Goal: Task Accomplishment & Management: Use online tool/utility

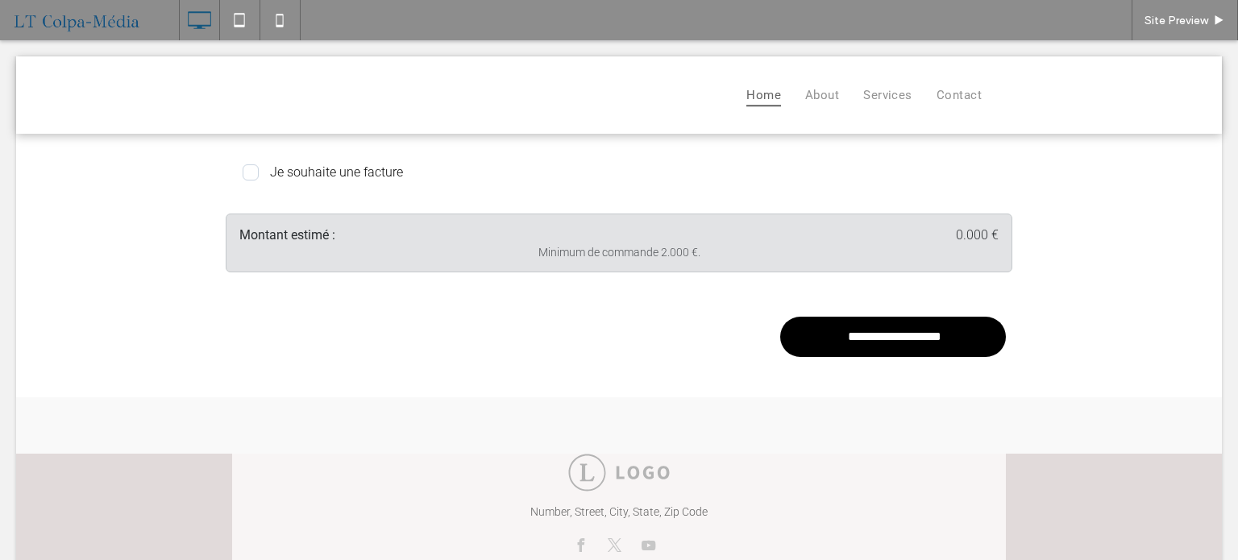
scroll to position [762, 0]
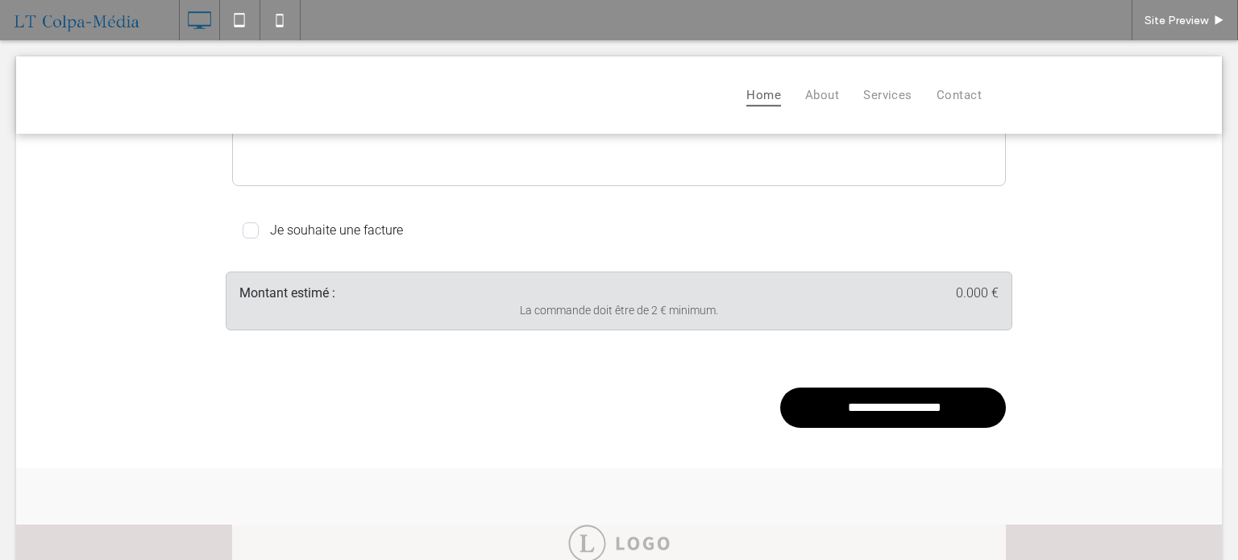
scroll to position [967, 0]
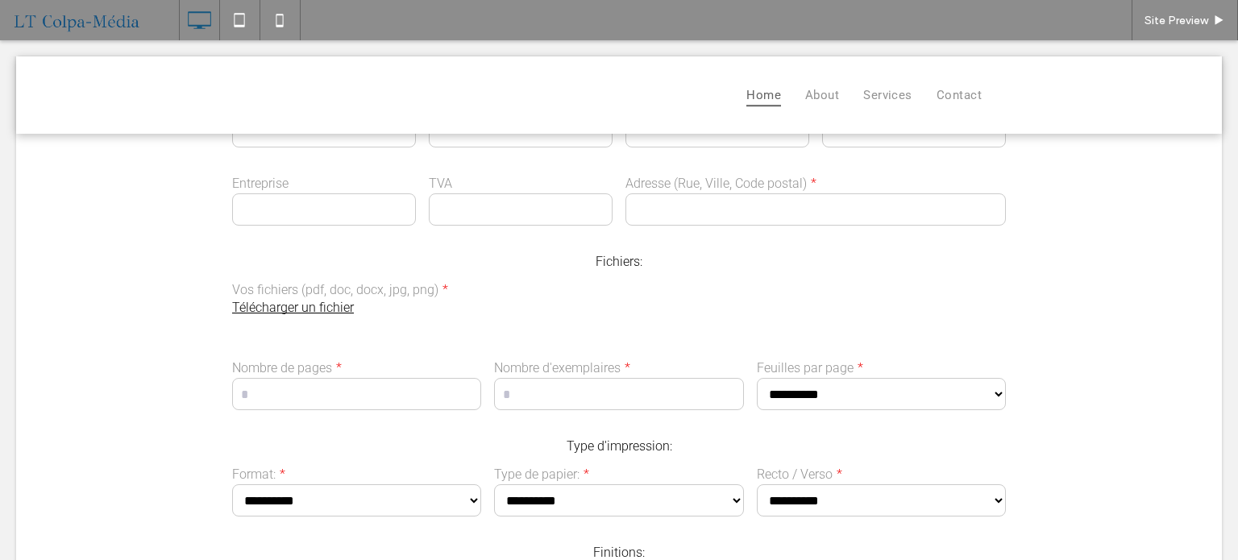
scroll to position [161, 0]
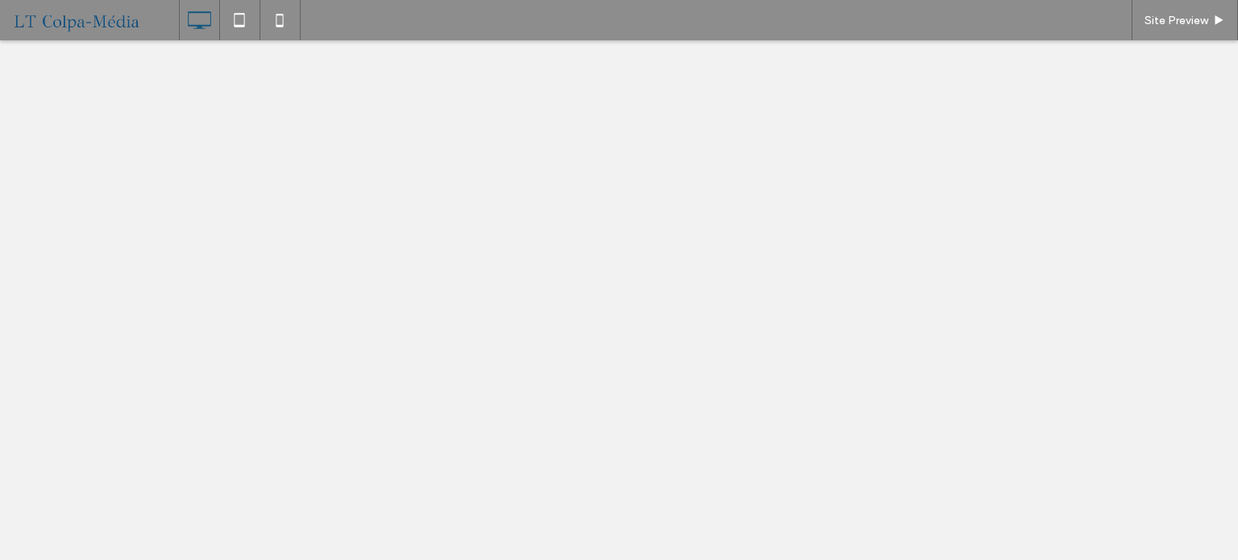
select select "**********"
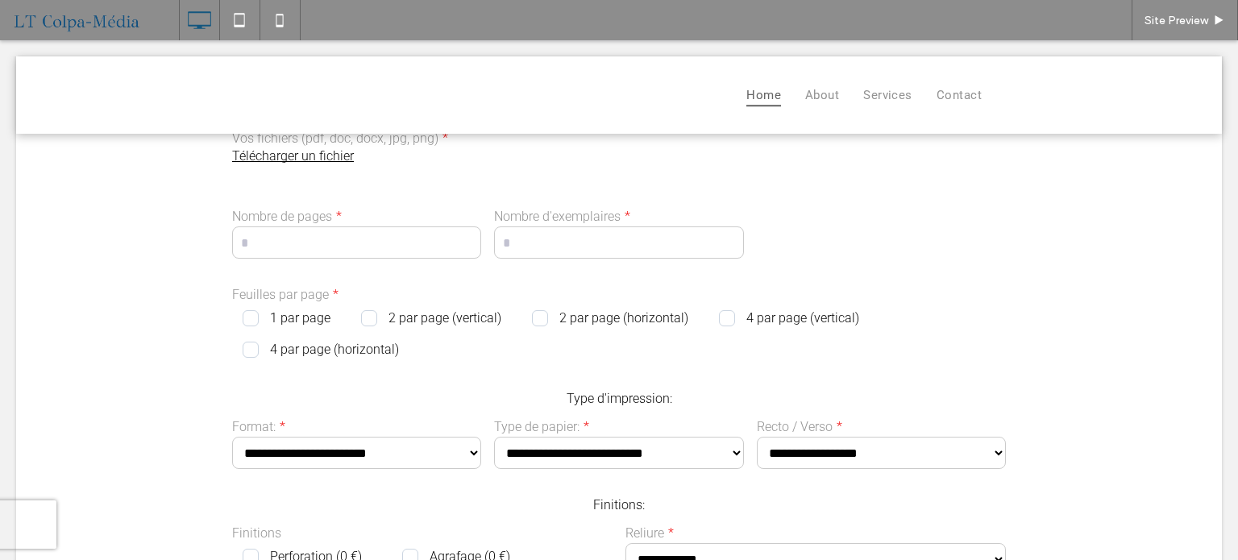
click at [361, 318] on span "2 par page (vertical)" at bounding box center [431, 317] width 140 height 15
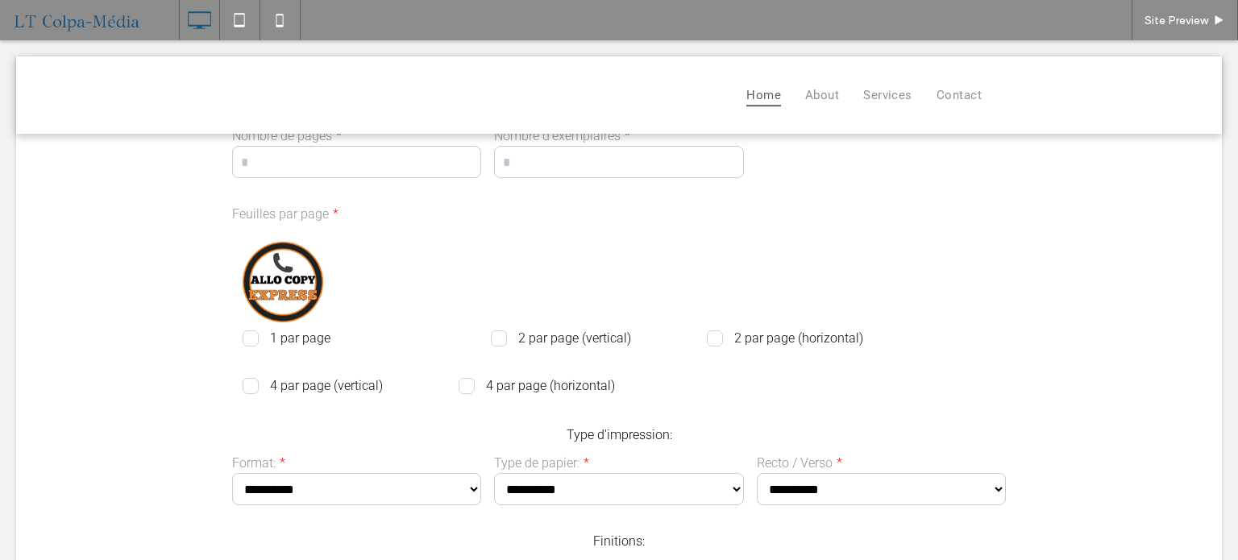
click at [243, 340] on span "1 par page" at bounding box center [287, 337] width 88 height 15
click at [243, 341] on span "1 par page" at bounding box center [287, 337] width 88 height 15
click at [243, 342] on span "1 par page" at bounding box center [287, 337] width 88 height 15
click at [496, 341] on span "2 par page (vertical)" at bounding box center [561, 337] width 140 height 15
click at [714, 343] on span "2 par page (horizontal)" at bounding box center [785, 337] width 156 height 15
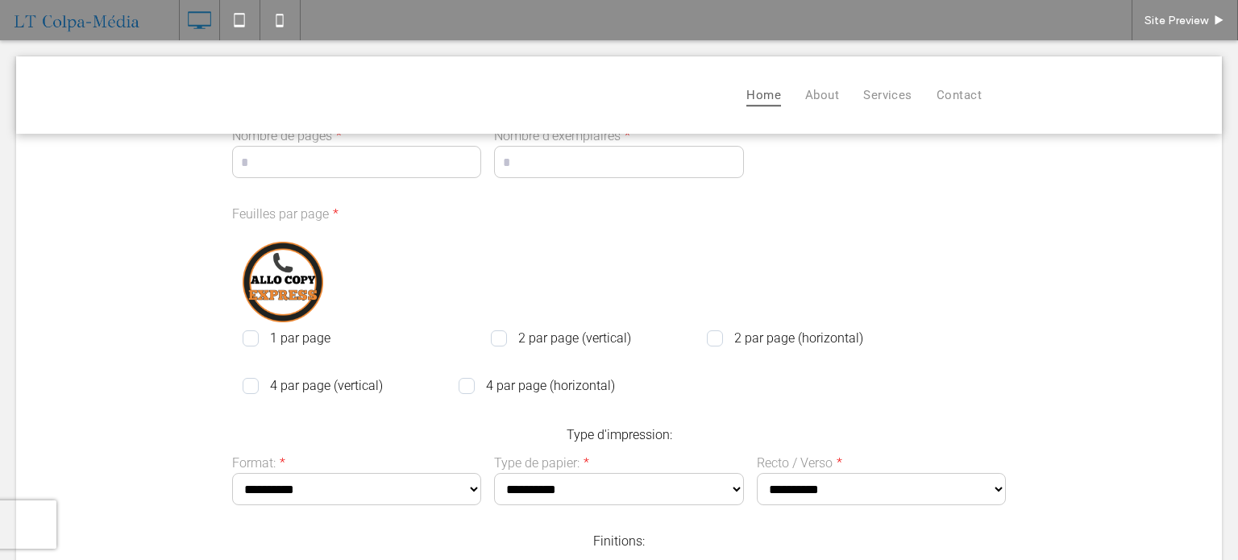
click at [493, 331] on span "2 par page (vertical)" at bounding box center [561, 337] width 140 height 15
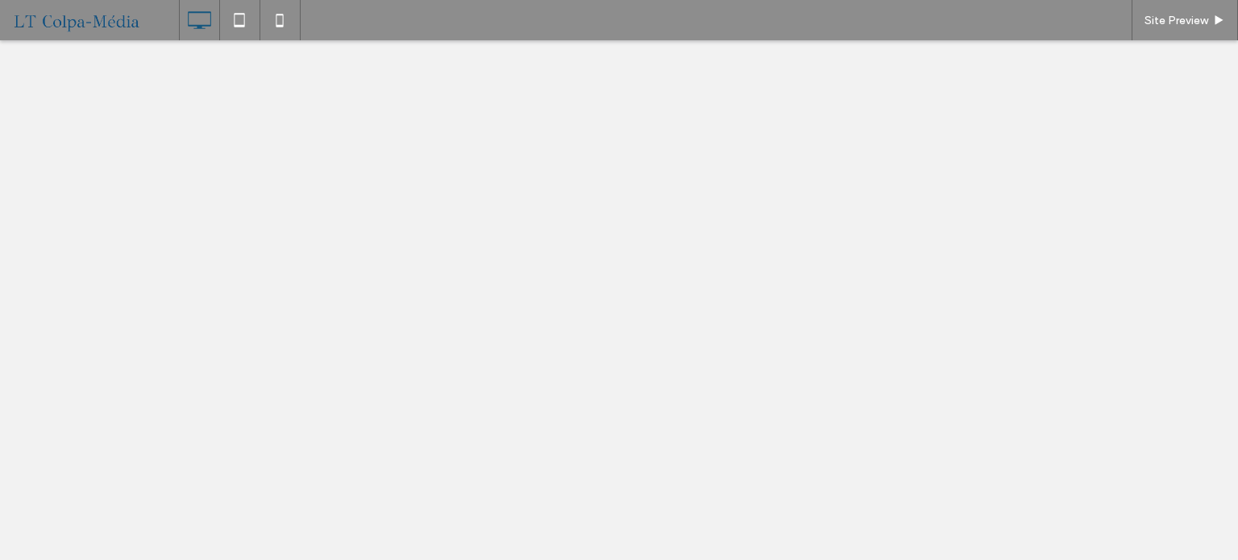
select select "**********"
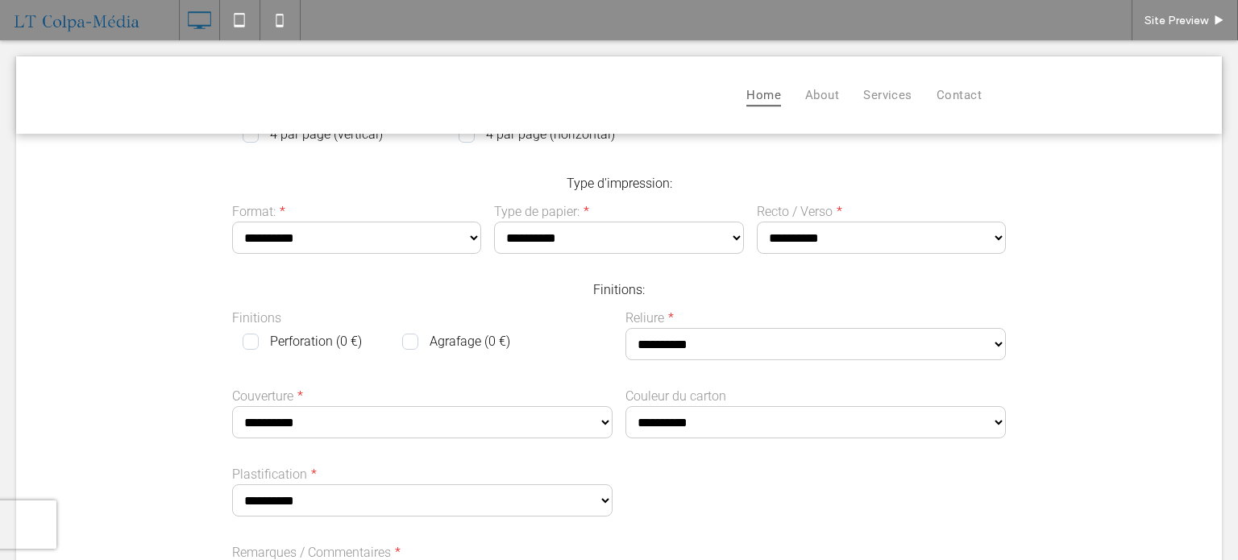
scroll to position [633, 0]
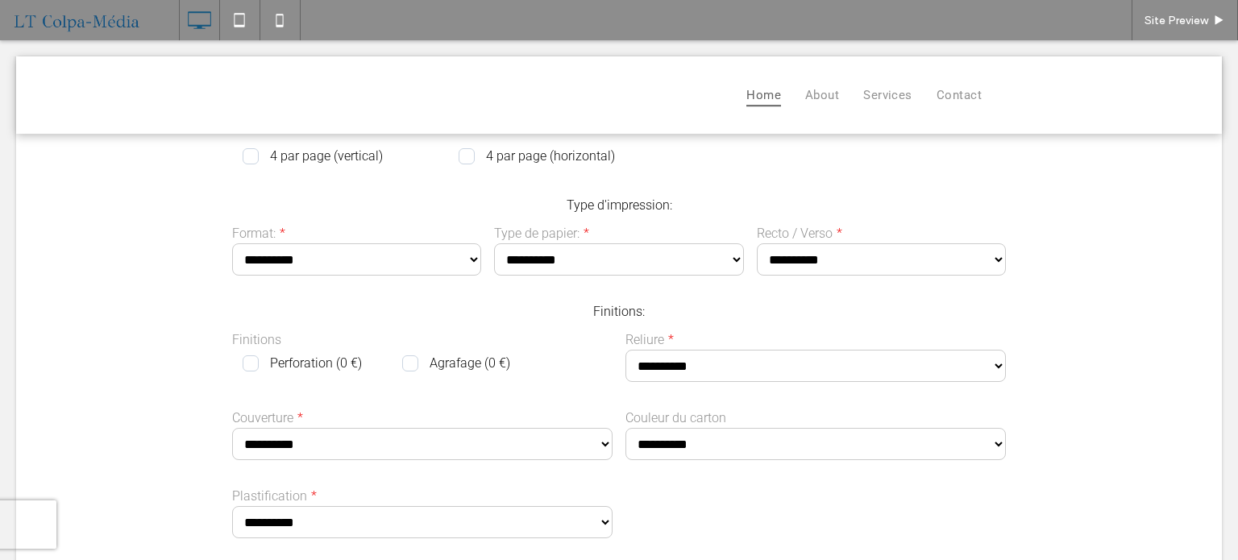
drag, startPoint x: 565, startPoint y: 272, endPoint x: 427, endPoint y: 357, distance: 161.7
click at [427, 357] on span "Agrafage (0 €)" at bounding box center [456, 362] width 108 height 15
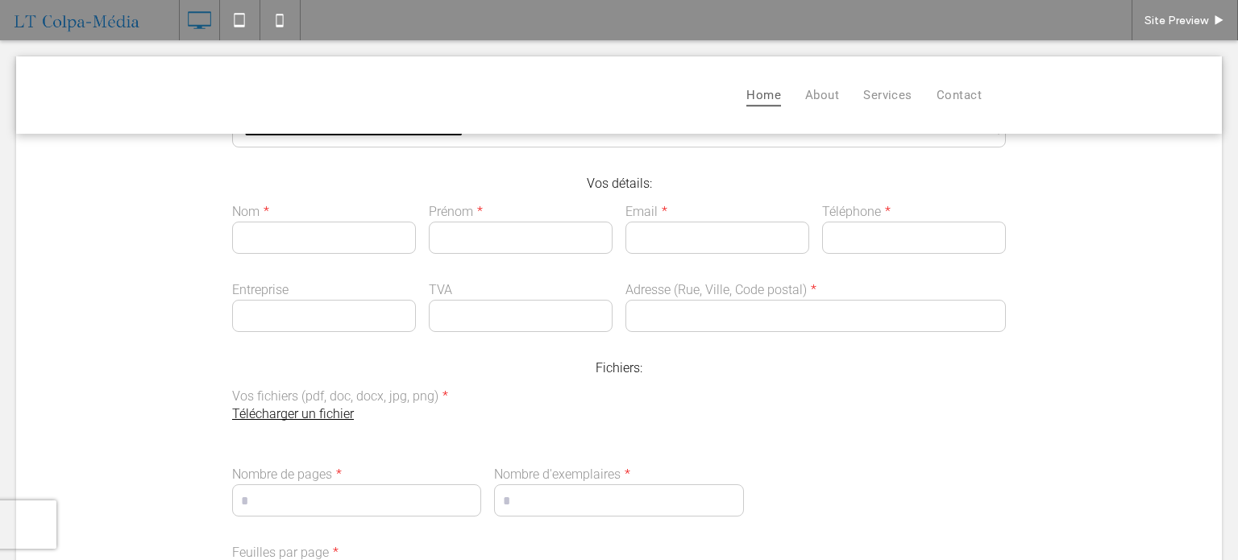
scroll to position [0, 0]
